Goal: Information Seeking & Learning: Check status

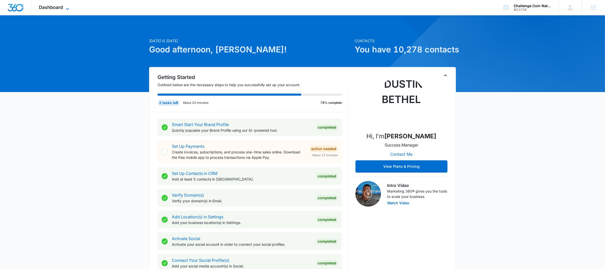
click at [61, 7] on span "Dashboard" at bounding box center [51, 7] width 24 height 5
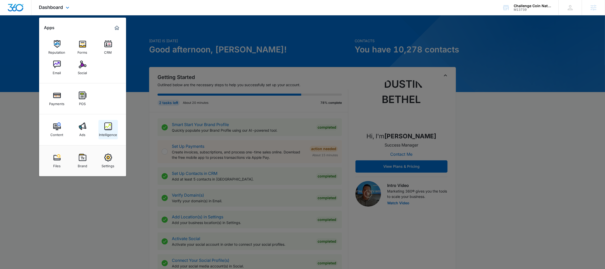
click at [116, 133] on div "Intelligence" at bounding box center [108, 133] width 18 height 7
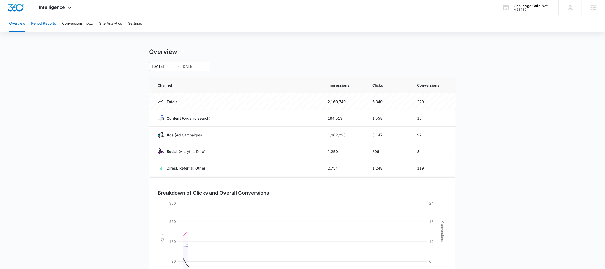
click at [52, 22] on button "Period Reports" at bounding box center [43, 23] width 25 height 16
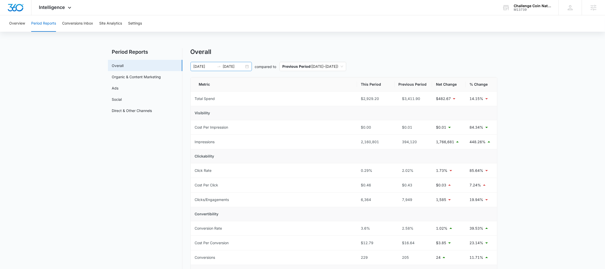
click at [220, 67] on icon "swap-right" at bounding box center [219, 66] width 4 height 4
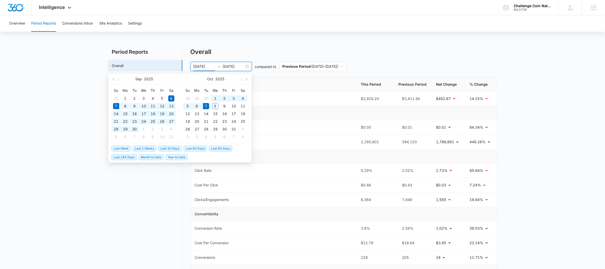
click at [165, 149] on span "Last 30 Days" at bounding box center [169, 149] width 23 height 6
type input "[DATE]"
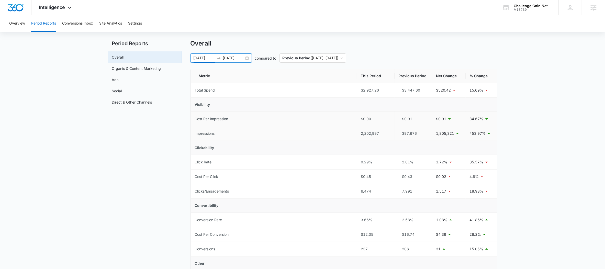
scroll to position [19, 0]
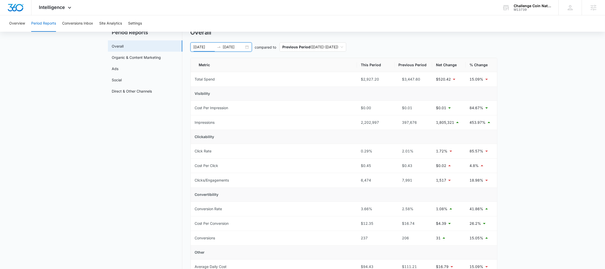
click at [221, 46] on div at bounding box center [219, 47] width 8 height 4
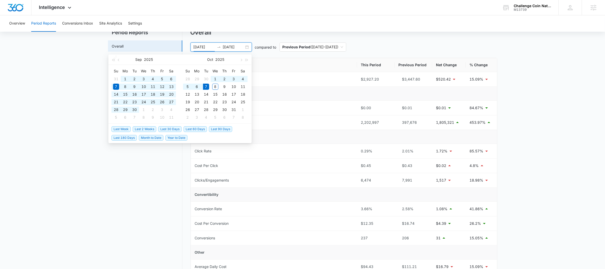
click at [197, 131] on span "Last 60 Days" at bounding box center [194, 129] width 23 height 6
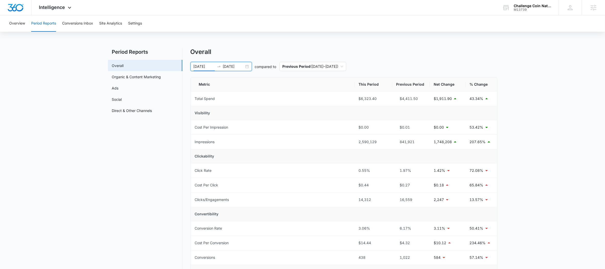
click at [221, 66] on div at bounding box center [219, 66] width 8 height 4
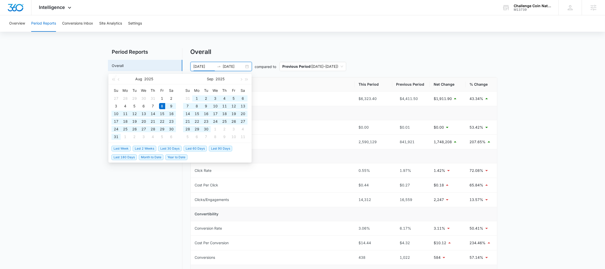
click at [191, 146] on span "Last 60 Days" at bounding box center [194, 149] width 23 height 6
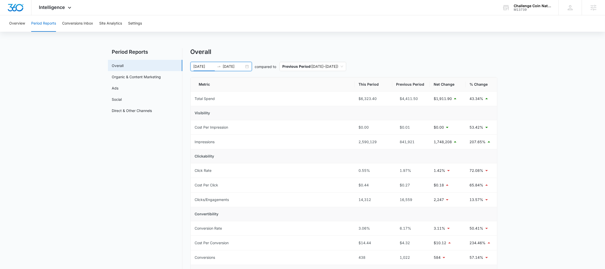
click at [217, 66] on icon "swap-right" at bounding box center [219, 66] width 4 height 4
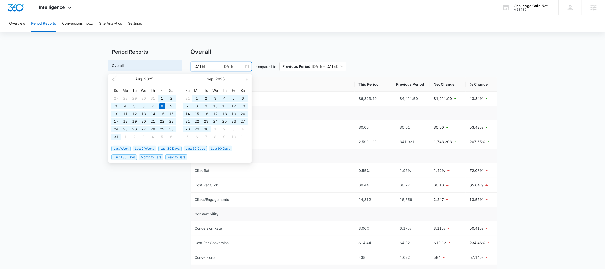
click at [219, 150] on span "Last 90 Days" at bounding box center [220, 149] width 23 height 6
type input "[DATE]"
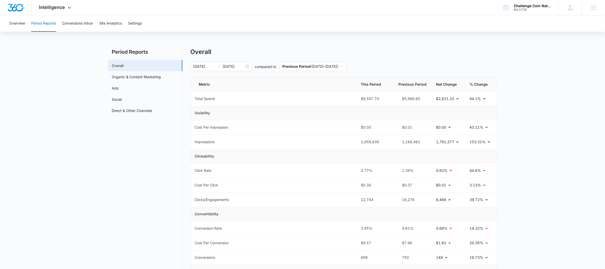
click at [58, 3] on div "Intelligence Apps Reputation Forms CRM Email Social Payments POS Content Ads In…" at bounding box center [55, 7] width 49 height 15
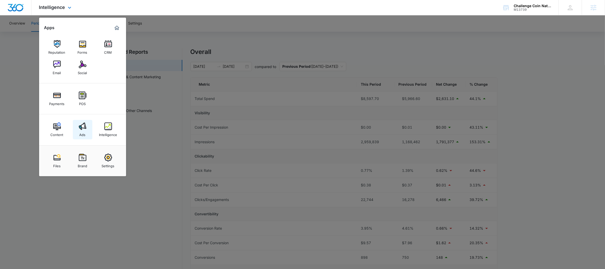
click at [83, 133] on div "Ads" at bounding box center [82, 133] width 6 height 7
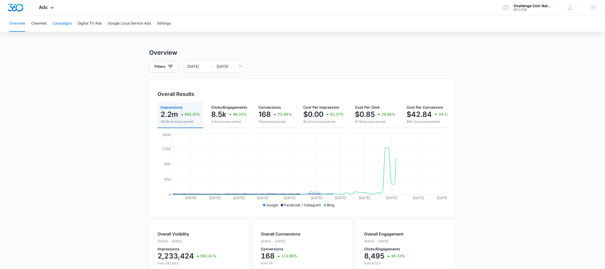
click at [62, 20] on button "Campaigns" at bounding box center [62, 23] width 19 height 16
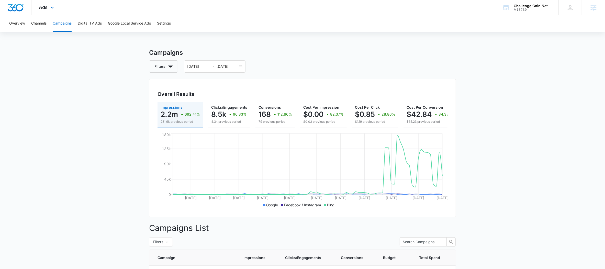
click at [47, 11] on div "Ads Apps Reputation Forms CRM Email Social Payments POS Content Ads Intelligenc…" at bounding box center [46, 7] width 31 height 15
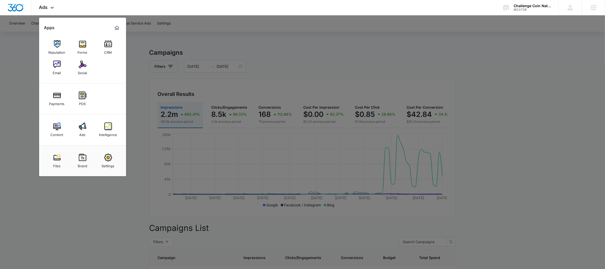
click at [104, 200] on div at bounding box center [302, 134] width 605 height 269
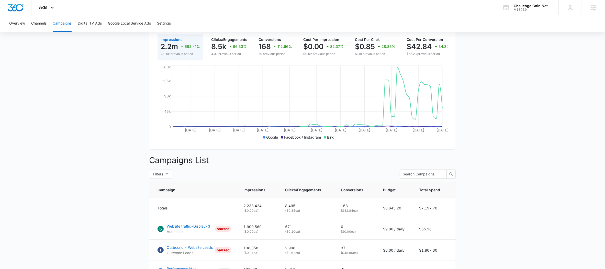
scroll to position [16, 0]
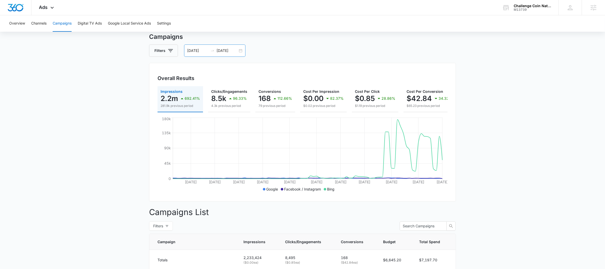
click at [214, 54] on div "[DATE] [DATE]" at bounding box center [214, 50] width 61 height 12
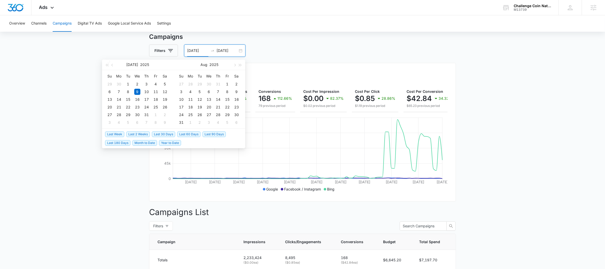
click at [167, 134] on span "Last 30 Days" at bounding box center [163, 134] width 23 height 6
type input "[DATE]"
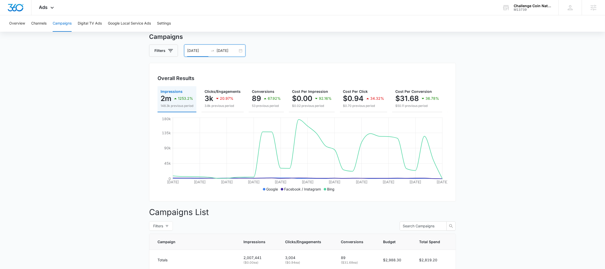
click at [211, 51] on icon "swap-right" at bounding box center [212, 51] width 4 height 4
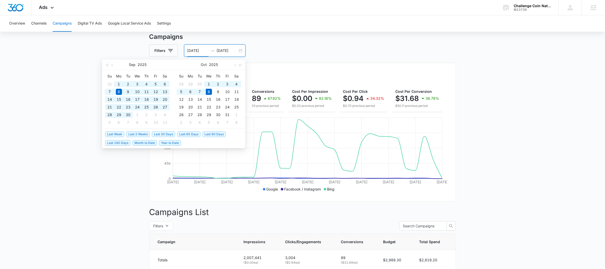
click at [185, 131] on span "Last 60 Days" at bounding box center [188, 134] width 23 height 6
type input "[DATE]"
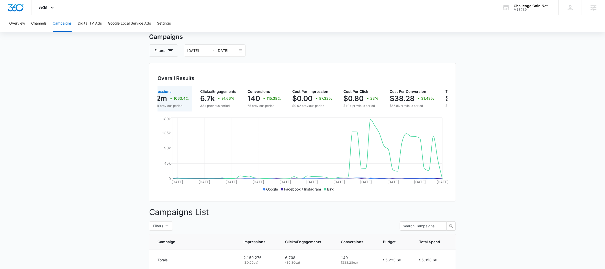
scroll to position [0, 0]
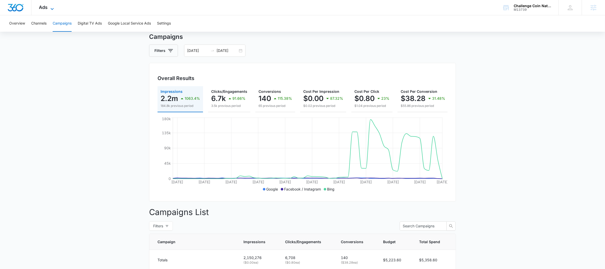
click at [52, 8] on icon at bounding box center [52, 9] width 6 height 6
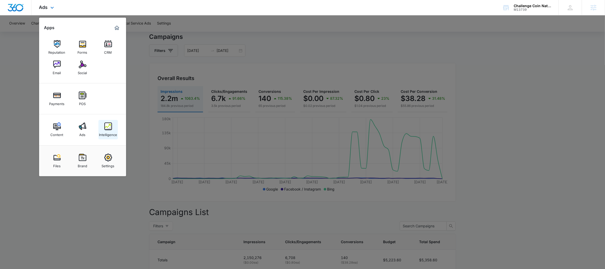
click at [109, 134] on div "Intelligence" at bounding box center [108, 133] width 18 height 7
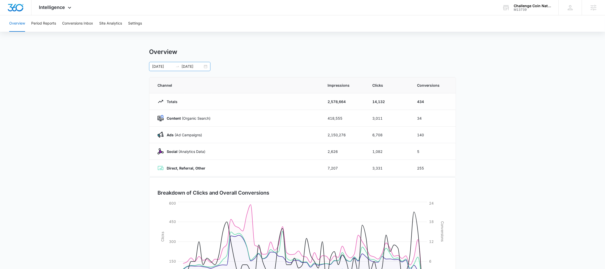
click at [178, 66] on icon "swap-right" at bounding box center [177, 66] width 4 height 4
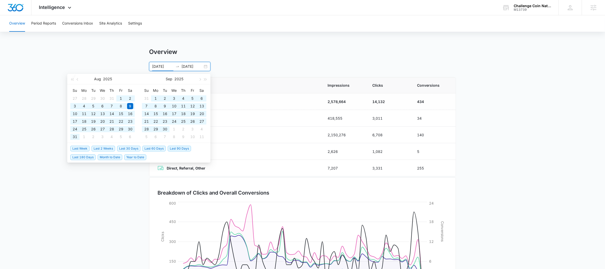
click at [89, 156] on span "Last 180 Days" at bounding box center [82, 157] width 25 height 6
type input "[DATE]"
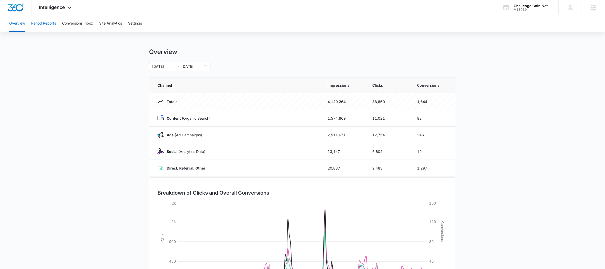
click at [51, 25] on button "Period Reports" at bounding box center [43, 23] width 25 height 16
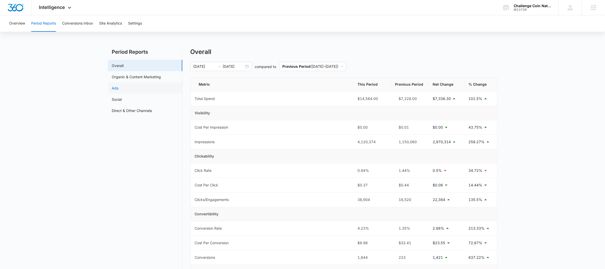
click at [119, 86] on link "Ads" at bounding box center [115, 87] width 7 height 5
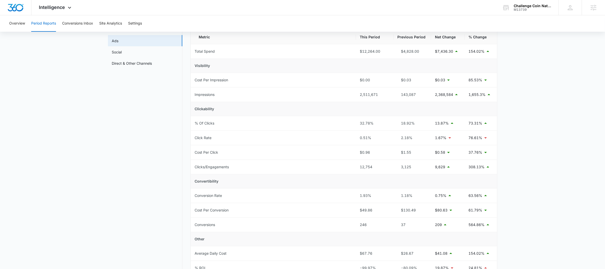
scroll to position [104, 0]
